Goal: Check status: Check status

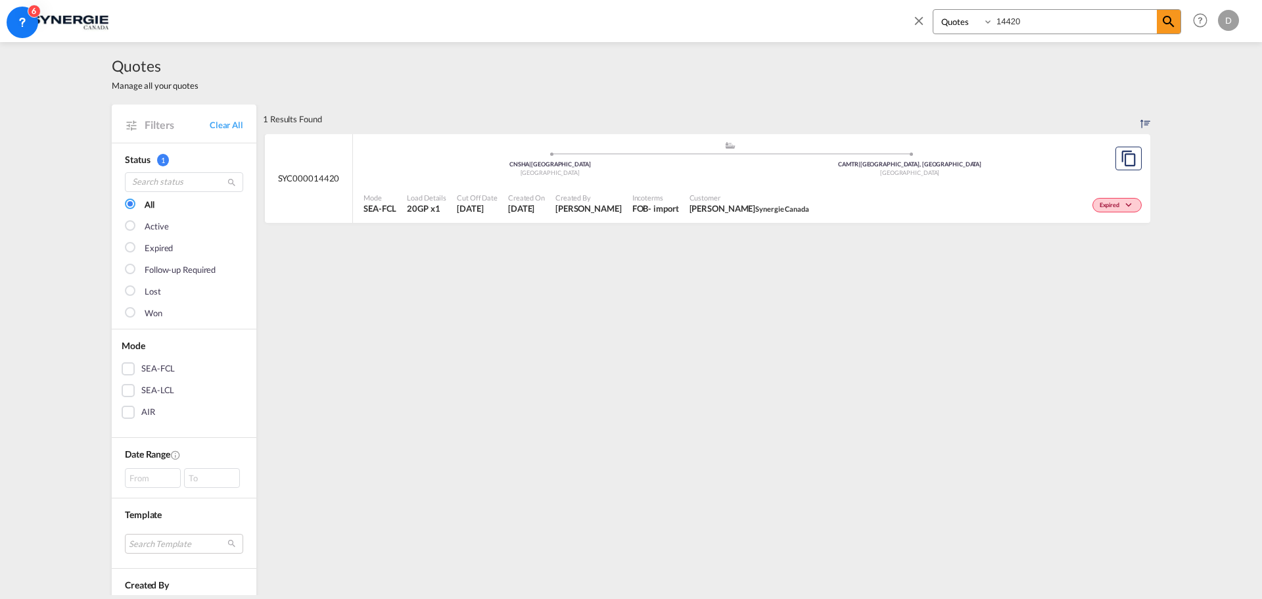
select select "Quotes"
click at [1013, 20] on input "14420" at bounding box center [1075, 21] width 164 height 23
type input "14760"
click at [736, 204] on span "Francisco Muñoz Talwin Transport Service S.A" at bounding box center [777, 208] width 171 height 12
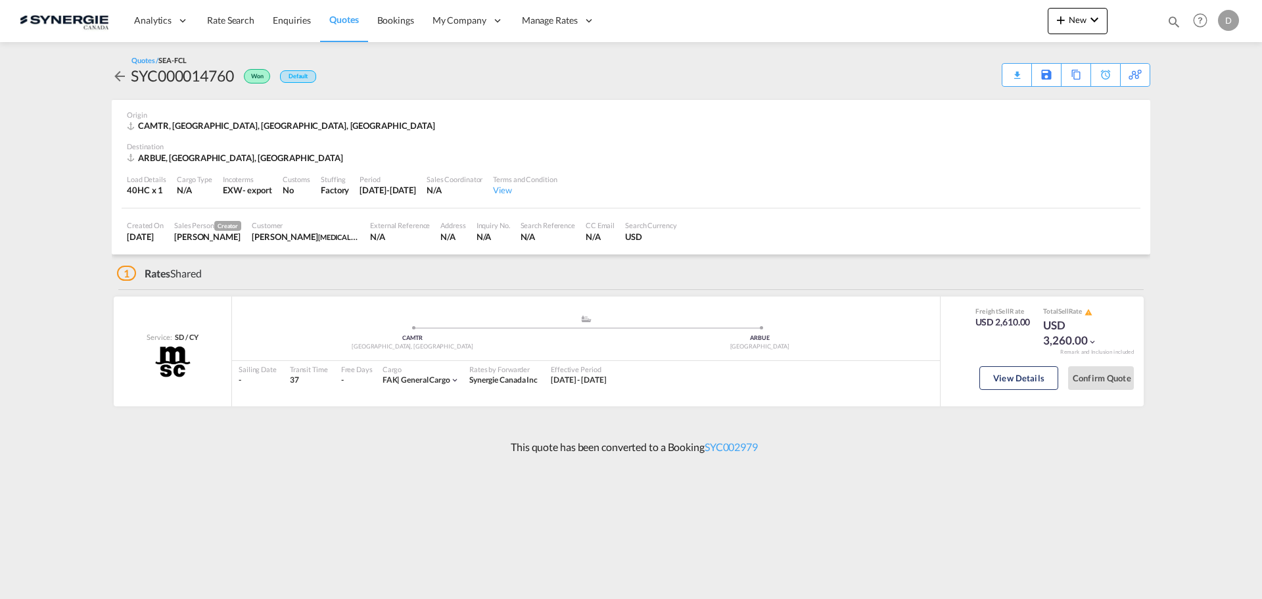
drag, startPoint x: 1228, startPoint y: 534, endPoint x: 1224, endPoint y: 544, distance: 10.0
click at [1226, 536] on md-content "Analytics Reports Dashboard Rate Search Enquiries Quotes Bookings" at bounding box center [631, 299] width 1262 height 599
